Goal: Task Accomplishment & Management: Manage account settings

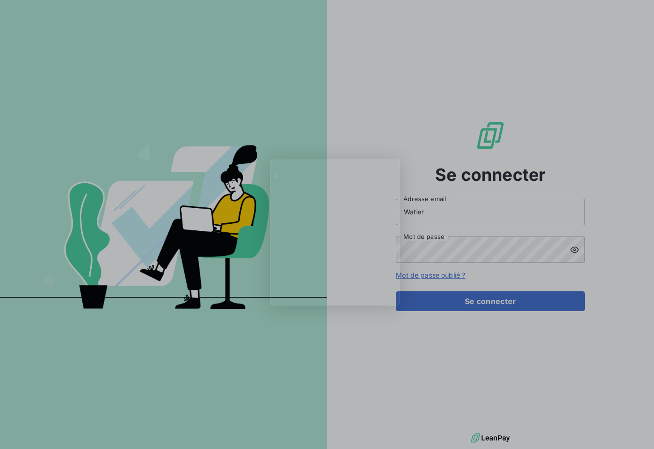
click at [447, 290] on div "Product tour overlay" at bounding box center [327, 224] width 654 height 449
click at [454, 302] on div "Product tour overlay" at bounding box center [327, 224] width 654 height 449
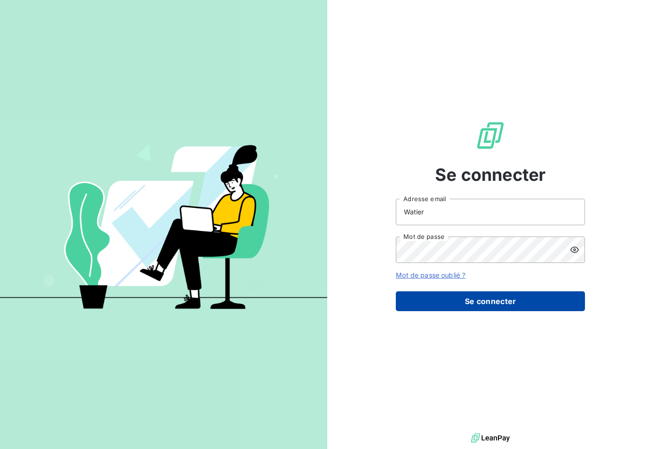
click at [473, 294] on button "Se connecter" at bounding box center [490, 302] width 189 height 20
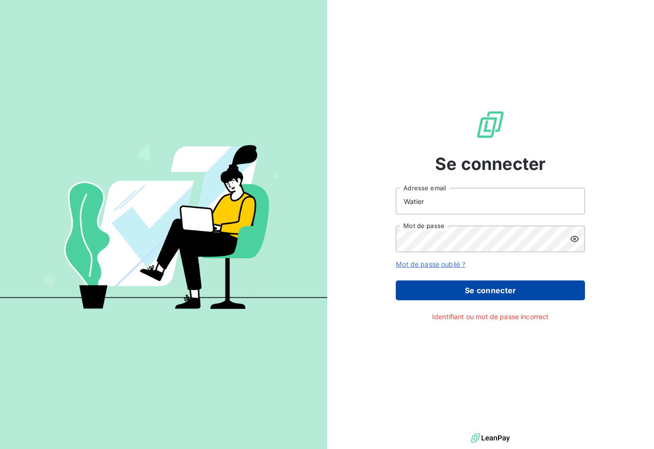
click at [473, 291] on button "Se connecter" at bounding box center [490, 291] width 189 height 20
click at [410, 292] on button "Se connecter" at bounding box center [490, 291] width 189 height 20
click at [488, 291] on button "Se connecter" at bounding box center [490, 291] width 189 height 20
